Goal: Task Accomplishment & Management: Manage account settings

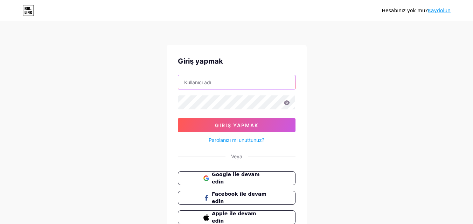
type input "[EMAIL_ADDRESS][DOMAIN_NAME]"
click at [286, 102] on icon at bounding box center [287, 102] width 6 height 5
click at [287, 103] on icon at bounding box center [287, 102] width 6 height 5
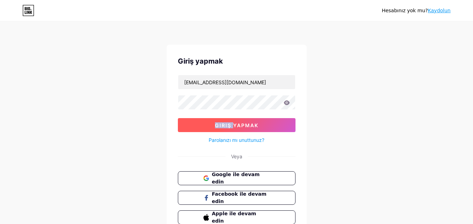
click at [264, 126] on button "Giriş yapmak" at bounding box center [237, 125] width 118 height 14
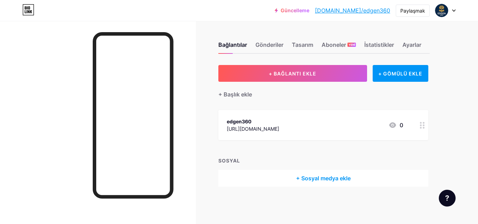
click at [454, 12] on div at bounding box center [445, 10] width 20 height 13
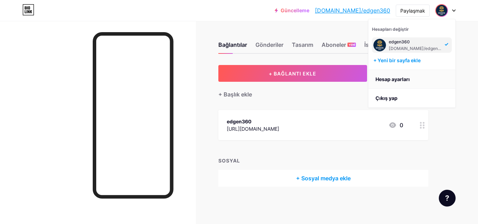
click at [394, 77] on font "Hesap ayarları" at bounding box center [393, 79] width 34 height 6
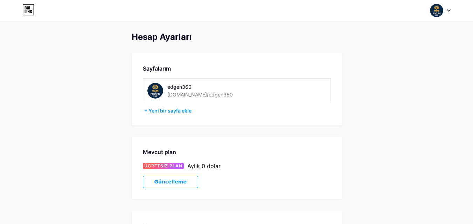
click at [154, 89] on img at bounding box center [155, 91] width 16 height 16
drag, startPoint x: 154, startPoint y: 89, endPoint x: 226, endPoint y: 16, distance: 102.0
click at [226, 16] on div "Hesapları değiştir edgen360 bio.link/edgen360 + Yeni bir sayfa ekle Gösterge Pa…" at bounding box center [236, 10] width 473 height 13
click at [444, 11] on div at bounding box center [440, 10] width 20 height 13
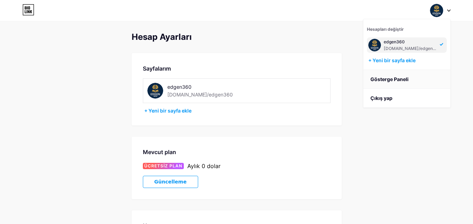
click at [386, 79] on font "Gösterge Paneli" at bounding box center [389, 79] width 38 height 6
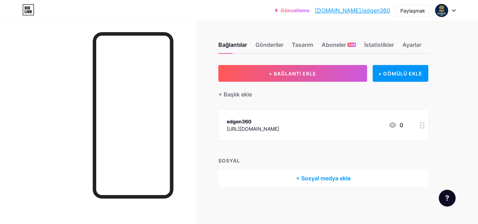
click at [327, 130] on div "edgen360 https://www.instagram.com/edgenkocluk/ 0" at bounding box center [315, 125] width 176 height 16
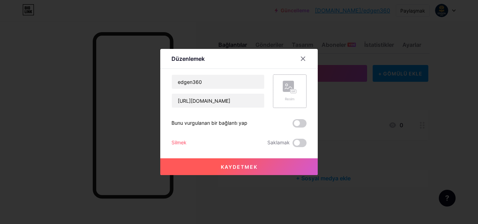
click at [283, 94] on div "Resim" at bounding box center [290, 91] width 14 height 21
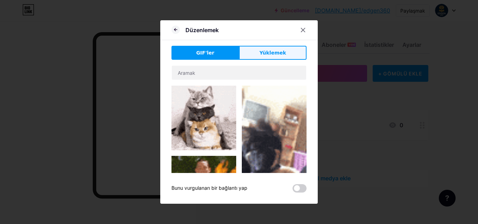
click at [281, 50] on font "Yüklemek" at bounding box center [272, 53] width 27 height 6
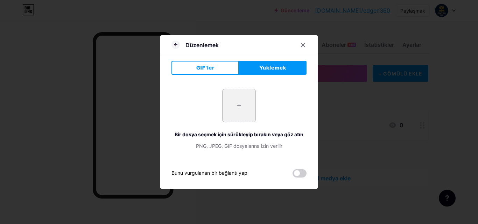
click at [249, 104] on input "file" at bounding box center [239, 105] width 33 height 33
type input "C:\fakepath\Ekran Alıntısı4444.PNG"
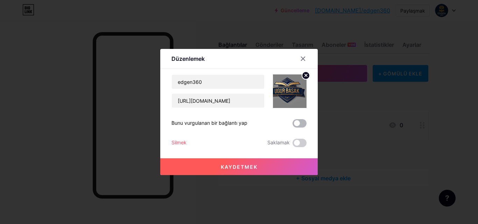
click at [299, 124] on span at bounding box center [300, 123] width 14 height 8
click at [293, 125] on input "checkbox" at bounding box center [293, 125] width 0 height 0
click at [263, 162] on button "Kaydetmek" at bounding box center [239, 167] width 158 height 17
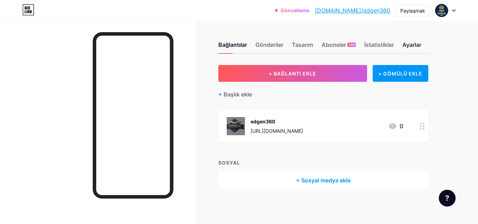
click at [419, 47] on font "Ayarlar" at bounding box center [412, 44] width 19 height 7
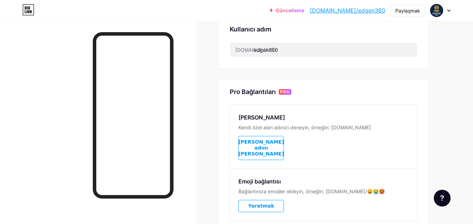
scroll to position [245, 0]
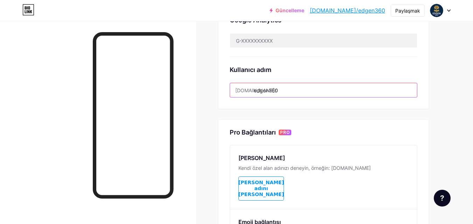
click at [294, 89] on input "edgen360" at bounding box center [323, 90] width 187 height 14
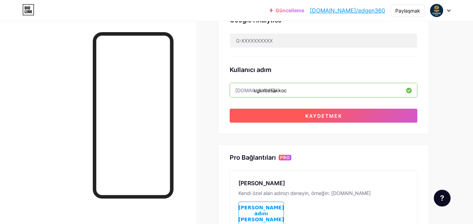
type input "ugurbasakkoc"
click at [294, 117] on button "Kaydetmek" at bounding box center [324, 116] width 188 height 14
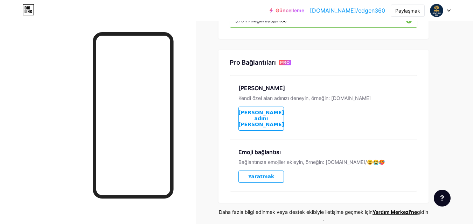
scroll to position [336, 0]
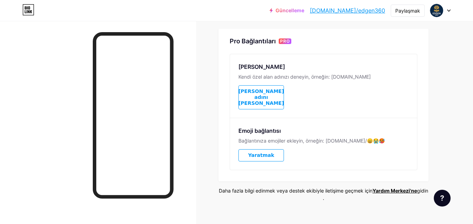
click at [261, 91] on font "[PERSON_NAME] adını [PERSON_NAME]" at bounding box center [261, 98] width 46 height 18
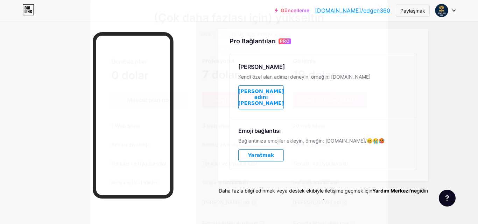
click at [380, 8] on icon at bounding box center [380, 7] width 6 height 6
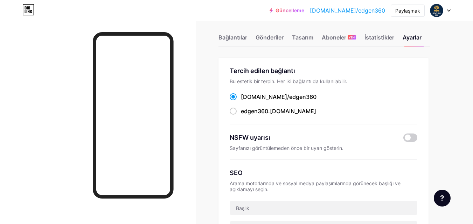
scroll to position [0, 0]
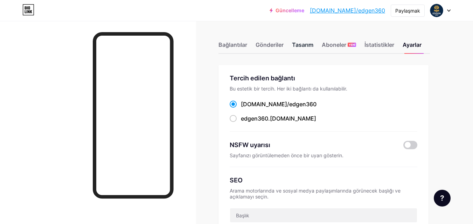
click at [311, 41] on div "Tasarım" at bounding box center [302, 47] width 21 height 13
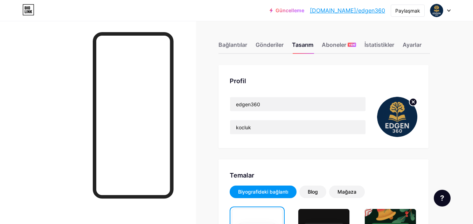
click at [413, 103] on circle at bounding box center [413, 102] width 8 height 8
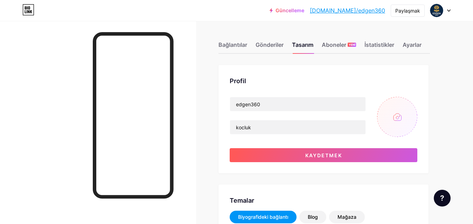
click at [391, 116] on input "file" at bounding box center [397, 117] width 40 height 40
type input "C:\fakepath\Ekran Alıntısı4444.PNG"
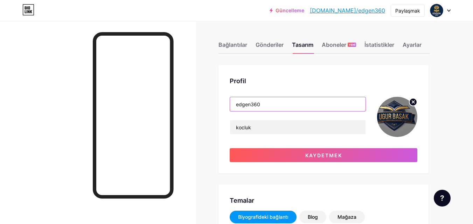
click at [281, 106] on input "edgen360" at bounding box center [297, 104] width 135 height 14
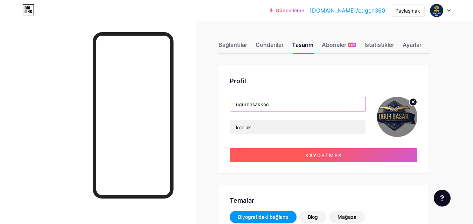
type input "ugurbasakkoc"
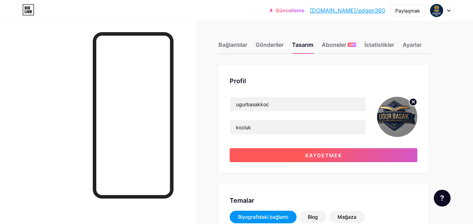
click at [305, 158] on font "Kaydetmek" at bounding box center [323, 156] width 37 height 6
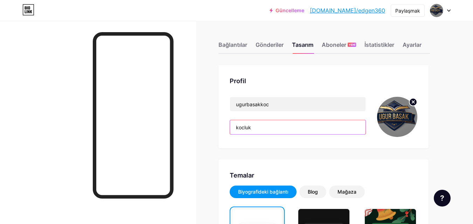
click at [264, 127] on input "kocluk" at bounding box center [297, 127] width 135 height 14
type input "k"
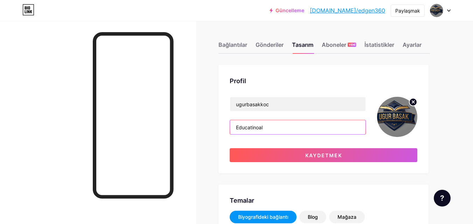
click at [256, 128] on input "Educatinoal" at bounding box center [297, 127] width 135 height 14
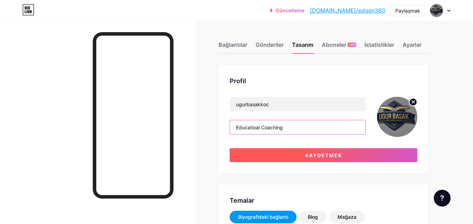
type input "Educatioal Coaching"
click at [342, 157] on button "Kaydetmek" at bounding box center [324, 155] width 188 height 14
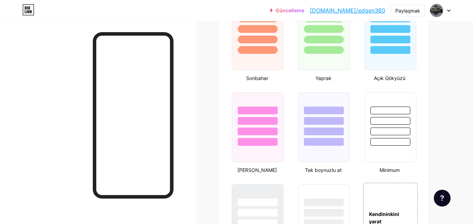
scroll to position [595, 0]
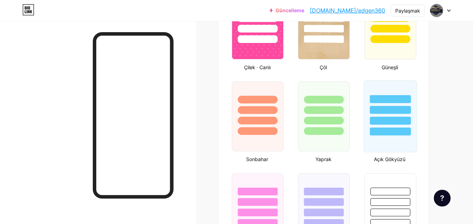
click at [397, 117] on div at bounding box center [390, 121] width 41 height 8
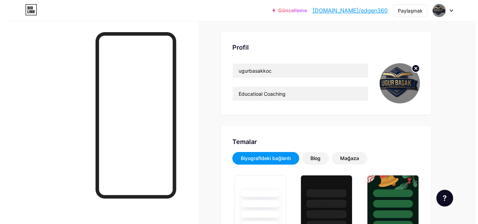
scroll to position [0, 0]
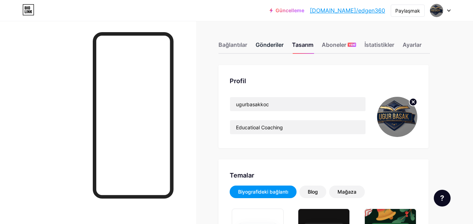
click at [276, 48] on font "Gönderiler" at bounding box center [270, 45] width 28 height 8
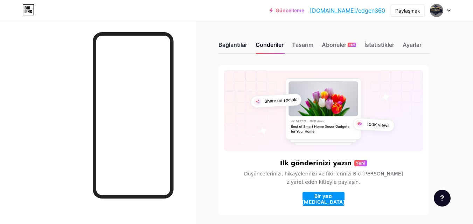
click at [228, 46] on font "Bağlantılar" at bounding box center [232, 44] width 29 height 7
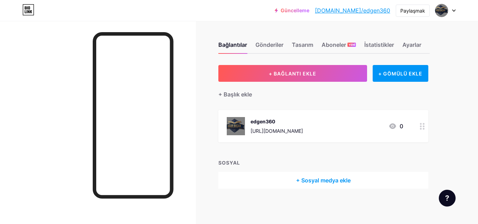
click at [424, 126] on circle at bounding box center [424, 127] width 2 height 2
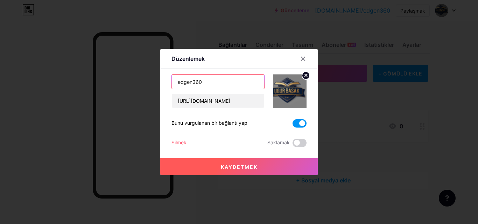
click at [197, 85] on input "edgen360" at bounding box center [218, 82] width 92 height 14
click at [209, 86] on input "edgen360" at bounding box center [218, 82] width 92 height 14
type input "ugurbasakkoc"
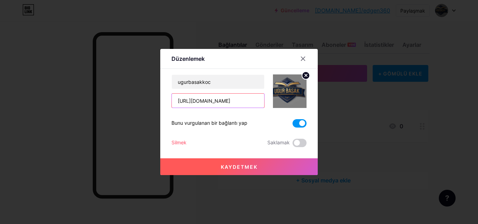
click at [256, 103] on input "https://www.instagram.com/edgenkocluk/" at bounding box center [218, 101] width 92 height 14
paste input "[URL][DOMAIN_NAME]"
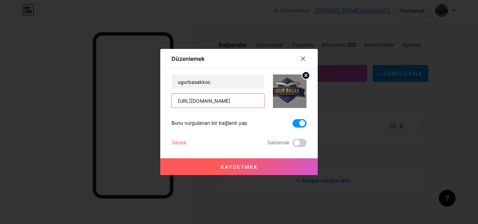
scroll to position [0, 20]
type input "[URL][DOMAIN_NAME]"
click at [228, 168] on font "Kaydetmek" at bounding box center [239, 167] width 37 height 6
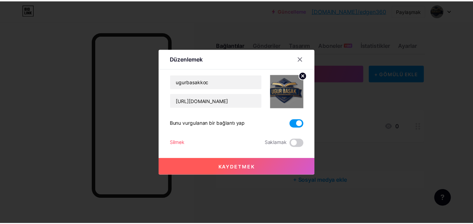
scroll to position [0, 0]
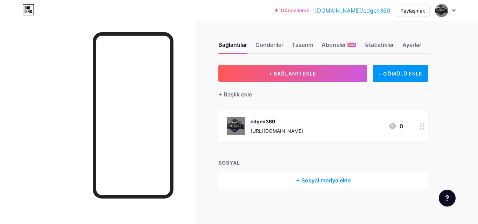
click at [424, 122] on div at bounding box center [423, 126] width 12 height 32
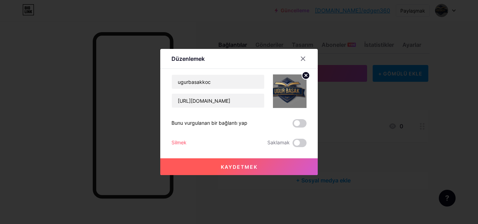
click at [262, 169] on button "Kaydetmek" at bounding box center [239, 167] width 158 height 17
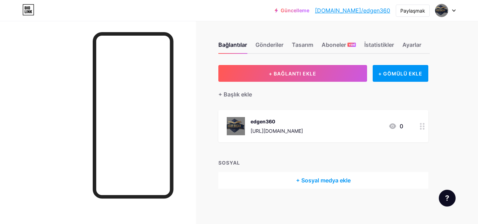
click at [274, 120] on font "edgen360" at bounding box center [263, 122] width 25 height 6
click at [300, 55] on div at bounding box center [303, 59] width 13 height 13
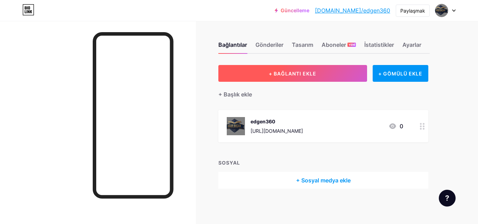
click at [310, 74] on font "+ BAĞLANTI EKLE" at bounding box center [293, 74] width 48 height 6
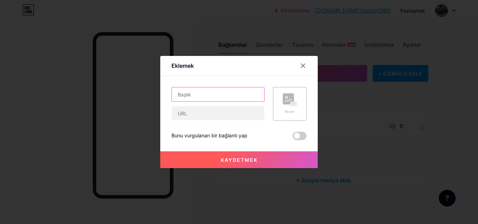
click at [206, 95] on input "text" at bounding box center [218, 95] width 92 height 14
click at [225, 94] on input "text" at bounding box center [218, 95] width 92 height 14
type input "X"
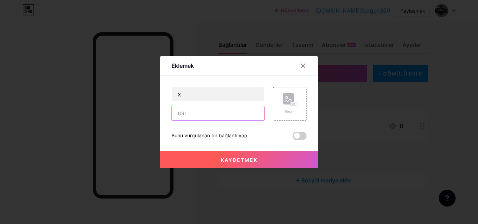
click at [201, 115] on input "text" at bounding box center [218, 113] width 92 height 14
paste input "[URL][DOMAIN_NAME]"
type input "[URL][DOMAIN_NAME]"
click at [286, 105] on rect at bounding box center [288, 98] width 11 height 11
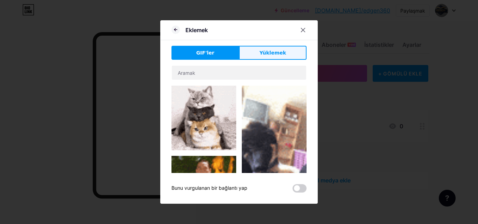
click at [283, 56] on button "Yüklemek" at bounding box center [273, 53] width 68 height 14
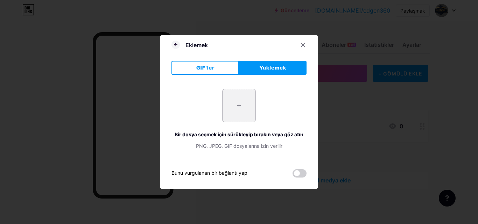
click at [239, 105] on input "file" at bounding box center [239, 105] width 33 height 33
type input "C:\fakepath\Ekran Alıntısı4444.PNG"
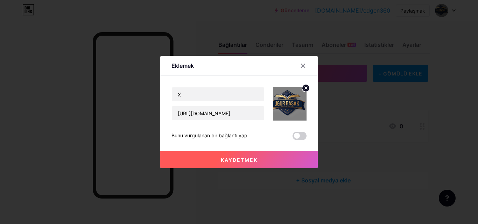
click at [256, 155] on button "Kaydetmek" at bounding box center [239, 160] width 158 height 17
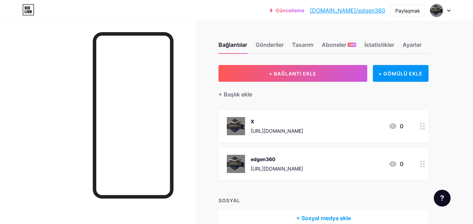
click at [444, 11] on div at bounding box center [440, 10] width 20 height 13
click at [444, 13] on div at bounding box center [440, 10] width 20 height 13
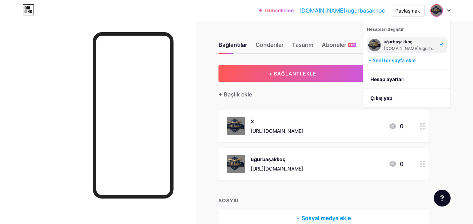
click at [411, 42] on font "uğurbaşakkoç" at bounding box center [398, 41] width 29 height 5
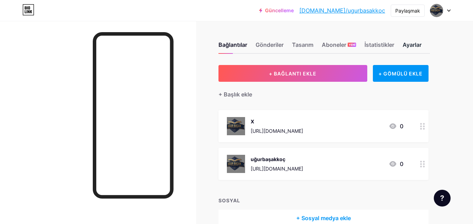
click at [409, 44] on font "Ayarlar" at bounding box center [412, 44] width 19 height 7
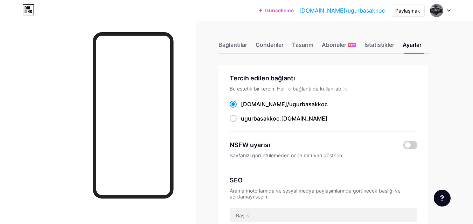
drag, startPoint x: 307, startPoint y: 105, endPoint x: 240, endPoint y: 107, distance: 66.9
click at [240, 107] on div "[DOMAIN_NAME]/ ugurbasakkoc" at bounding box center [324, 104] width 188 height 9
copy label "[DOMAIN_NAME]/ ugurbasakkoc"
click at [388, 90] on div "Bu estetik bir tercih. Her iki bağlantı da kullanılabilir." at bounding box center [324, 89] width 188 height 6
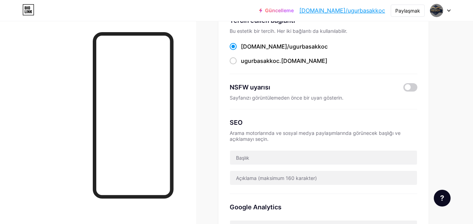
scroll to position [70, 0]
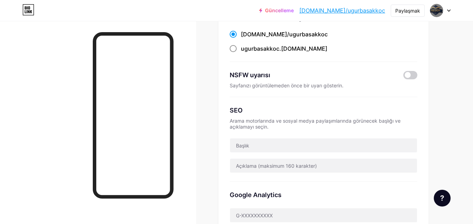
click at [235, 49] on span at bounding box center [233, 48] width 7 height 7
click at [241, 53] on input "ugurbasakkoc .[DOMAIN_NAME]" at bounding box center [243, 55] width 5 height 5
radio input "true"
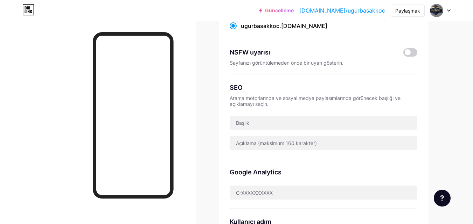
scroll to position [105, 0]
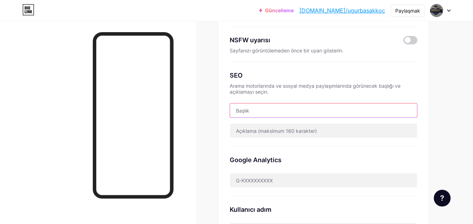
click at [310, 116] on input "text" at bounding box center [323, 111] width 187 height 14
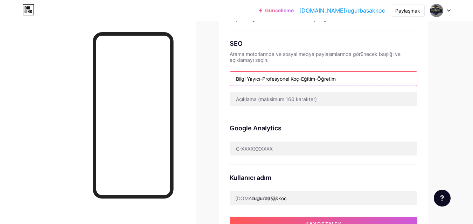
scroll to position [210, 0]
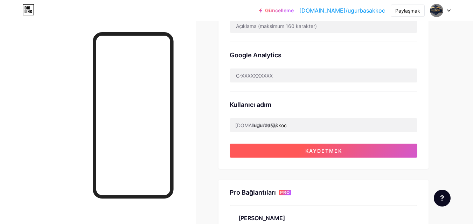
type input "Bilgi Yayıcı-Profesyonel Koç-Eğitim-Öğretim"
click at [385, 148] on button "Kaydetmek" at bounding box center [324, 151] width 188 height 14
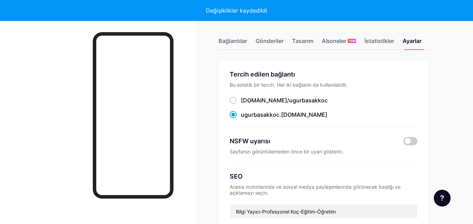
scroll to position [0, 0]
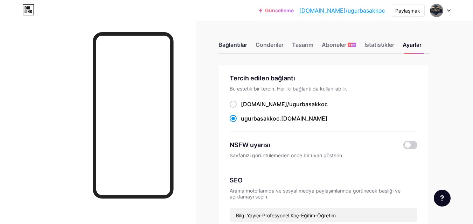
click at [226, 45] on font "Bağlantılar" at bounding box center [232, 44] width 29 height 7
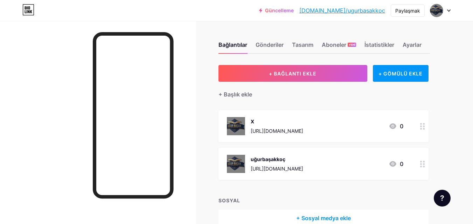
drag, startPoint x: 213, startPoint y: 0, endPoint x: 100, endPoint y: 8, distance: 112.7
click at [100, 8] on div "Güncelleme [DOMAIN_NAME]/ugurba... [DOMAIN_NAME]/ugurbasakkoc Paylaşmak Hesapla…" at bounding box center [236, 10] width 473 height 13
click at [347, 8] on font "[DOMAIN_NAME]/ugurbasakkoc" at bounding box center [342, 10] width 86 height 7
click at [305, 43] on font "Tasarım" at bounding box center [302, 44] width 21 height 7
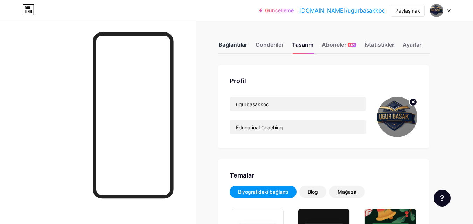
click at [232, 47] on font "Bağlantılar" at bounding box center [232, 44] width 29 height 7
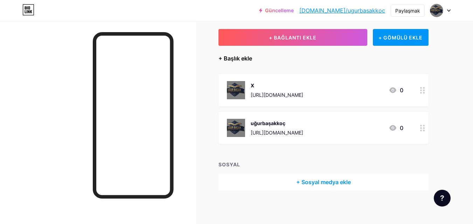
scroll to position [37, 0]
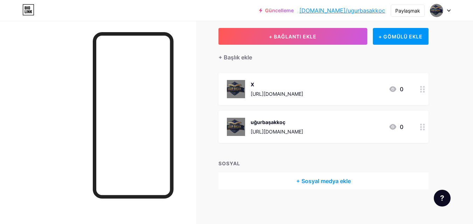
click at [316, 180] on font "+ Sosyal medya ekle" at bounding box center [323, 181] width 55 height 7
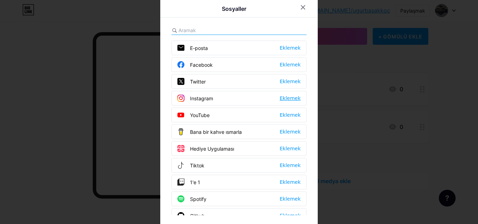
click at [285, 98] on font "Eklemek" at bounding box center [290, 99] width 21 height 6
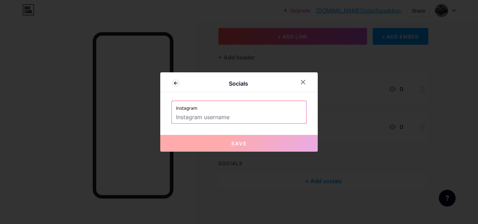
click at [246, 121] on input "text" at bounding box center [239, 118] width 126 height 12
click at [209, 117] on input "text" at bounding box center [239, 118] width 126 height 12
paste input "[URL][DOMAIN_NAME]"
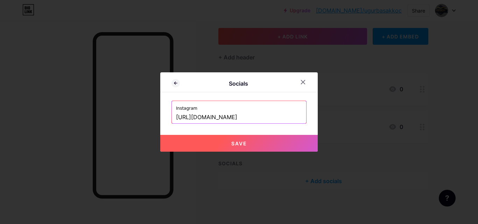
click at [231, 144] on span "Save" at bounding box center [239, 144] width 16 height 6
type input "[URL][DOMAIN_NAME][DOMAIN_NAME]"
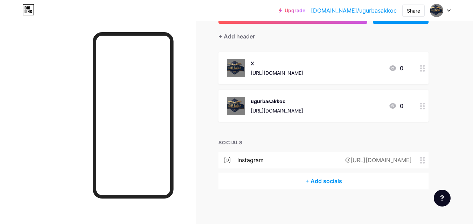
scroll to position [0, 0]
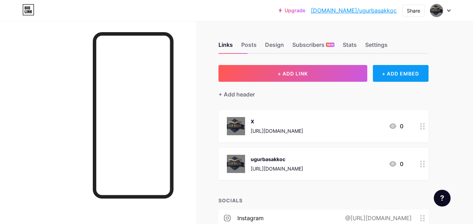
click at [398, 77] on div "+ ADD EMBED" at bounding box center [401, 73] width 56 height 17
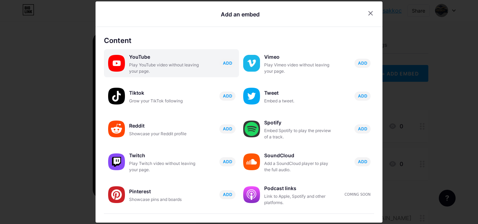
click at [153, 65] on div "Play YouTube video without leaving your page." at bounding box center [164, 68] width 70 height 13
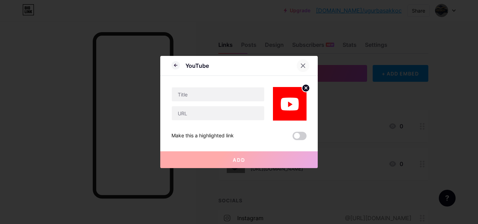
click at [304, 63] on div at bounding box center [303, 66] width 13 height 13
